Goal: Task Accomplishment & Management: Complete application form

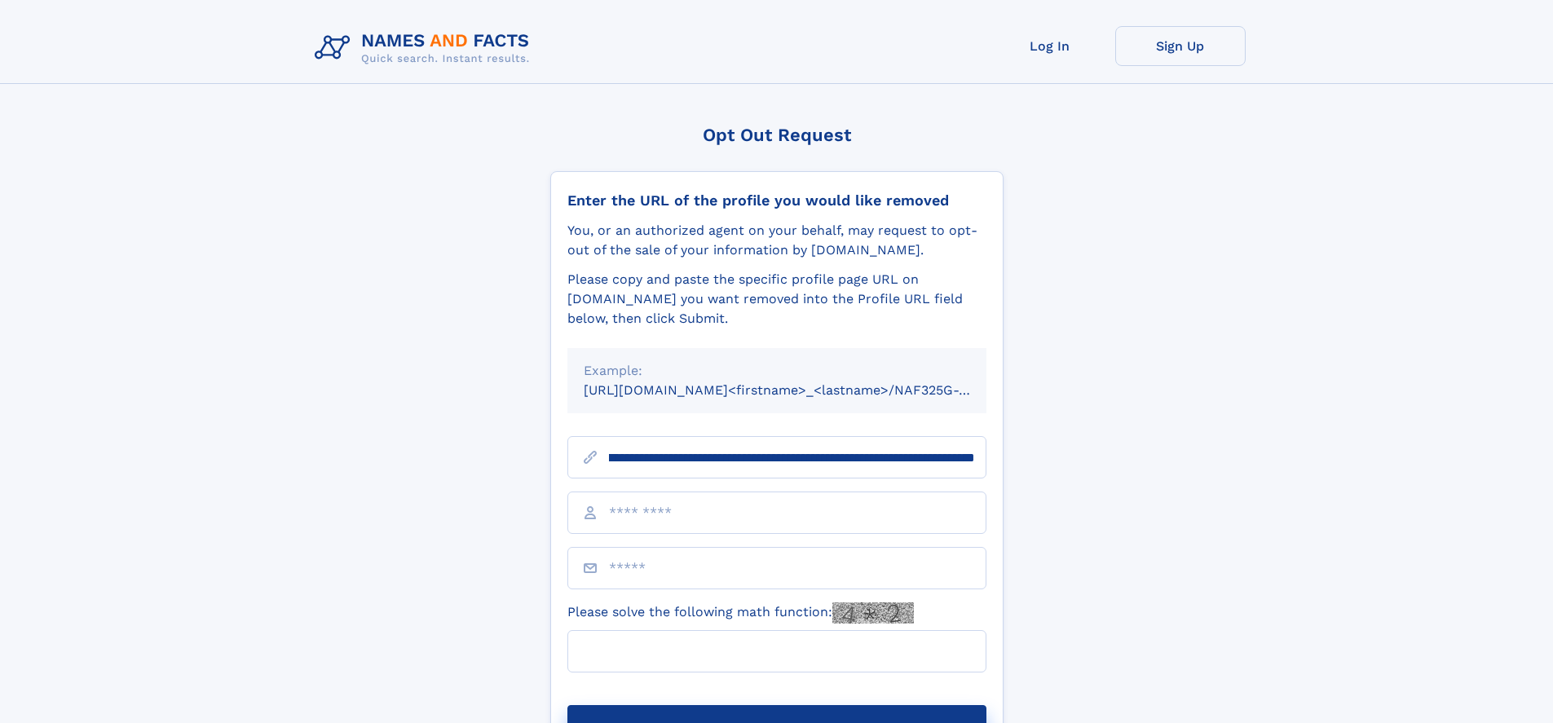
scroll to position [0, 179]
type input "**********"
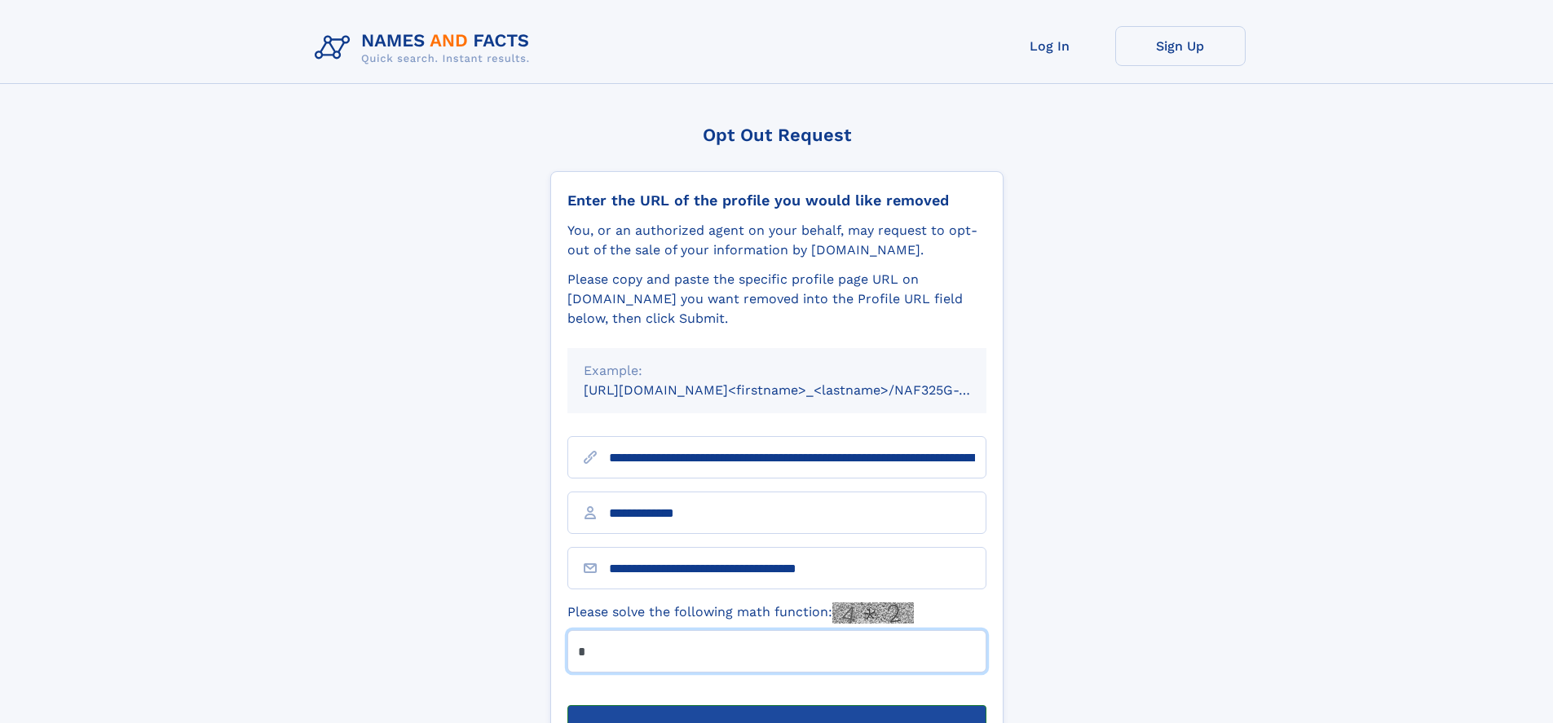
type input "*"
click at [776, 705] on button "Submit Opt Out Request" at bounding box center [777, 731] width 419 height 52
